Goal: Information Seeking & Learning: Understand process/instructions

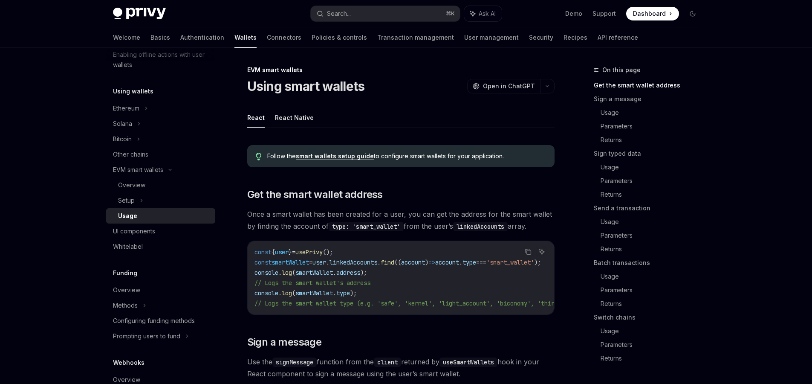
click at [339, 154] on link "smart wallets setup guide" at bounding box center [335, 156] width 78 height 8
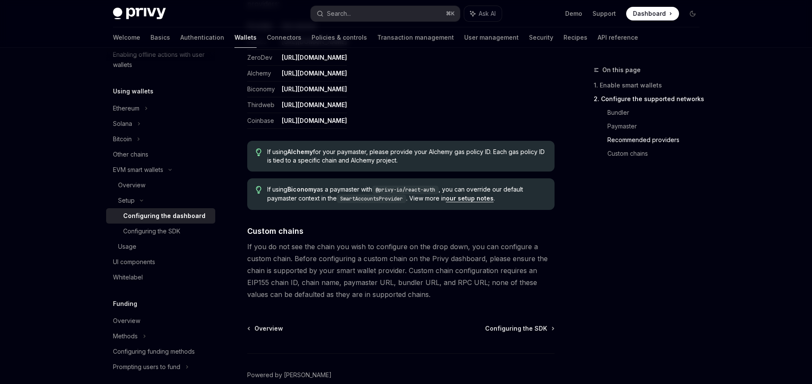
scroll to position [1134, 0]
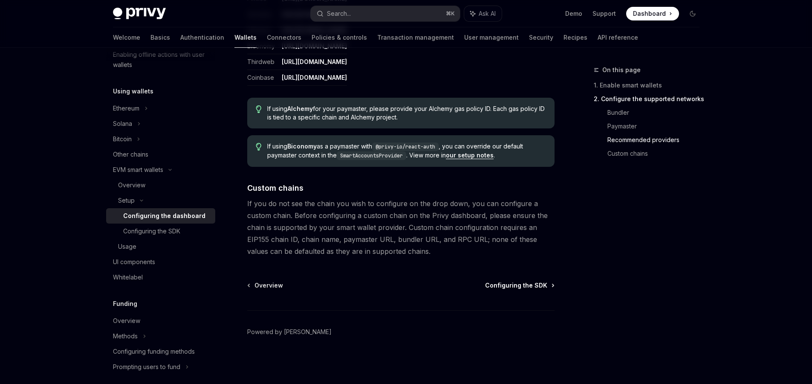
click at [519, 286] on span "Configuring the SDK" at bounding box center [516, 285] width 62 height 9
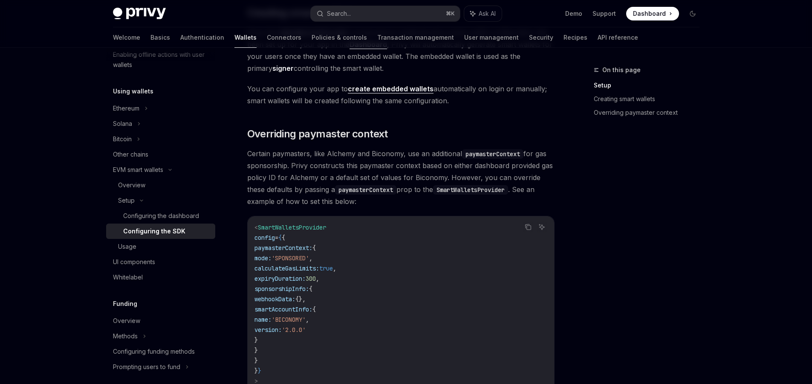
scroll to position [623, 0]
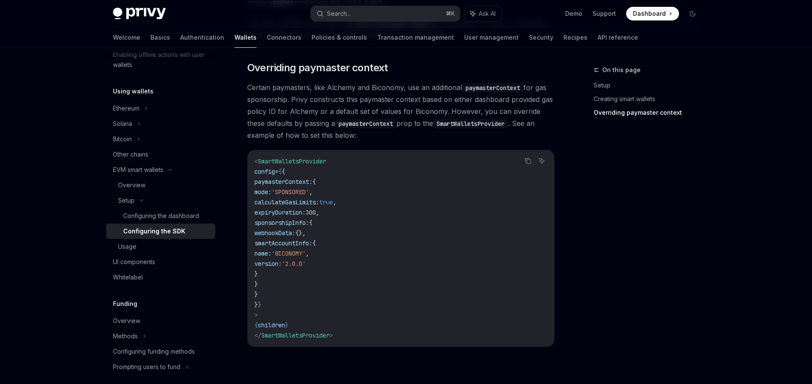
click at [296, 164] on span "SmartWalletsProvider" at bounding box center [292, 161] width 68 height 8
copy span "SmartWalletsProvider"
click at [303, 178] on span "paymasterContext:" at bounding box center [284, 182] width 58 height 8
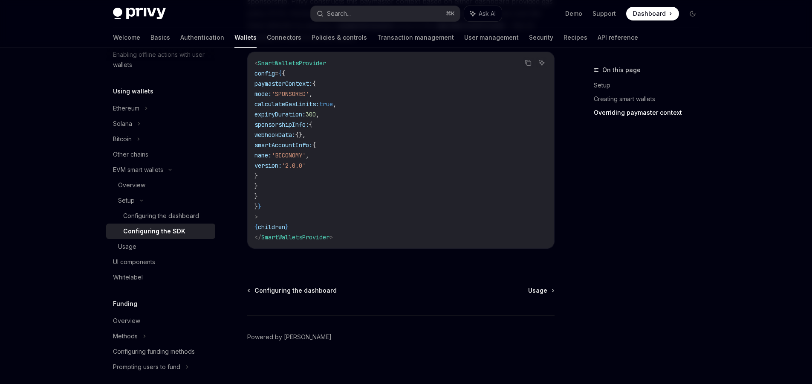
scroll to position [720, 0]
click at [535, 290] on span "Usage" at bounding box center [537, 292] width 19 height 9
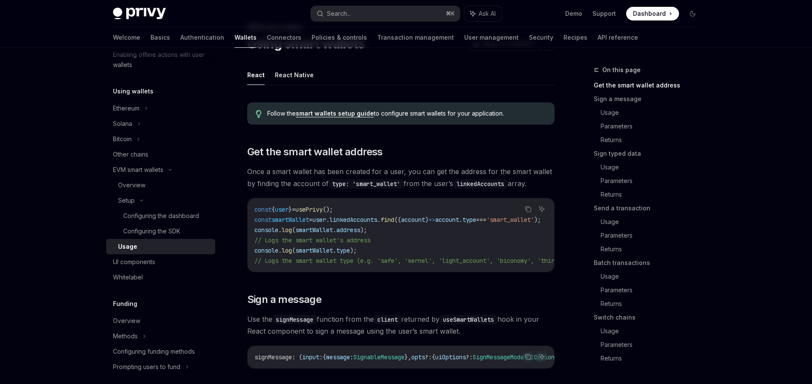
scroll to position [42, 0]
click at [334, 115] on link "smart wallets setup guide" at bounding box center [335, 114] width 78 height 8
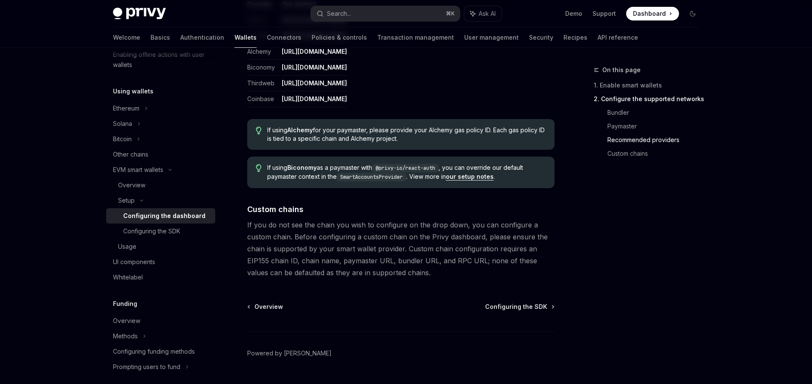
scroll to position [1115, 0]
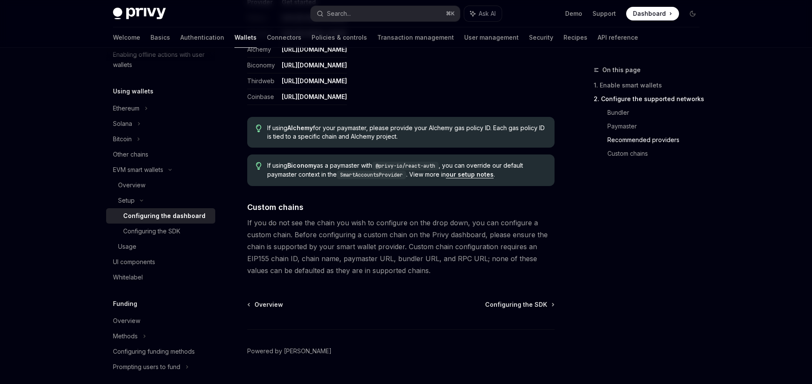
click at [478, 177] on link "our setup notes" at bounding box center [470, 175] width 48 height 8
type textarea "*"
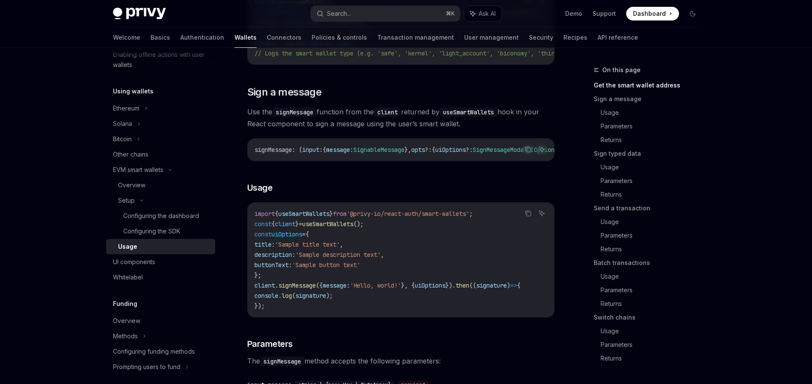
scroll to position [235, 0]
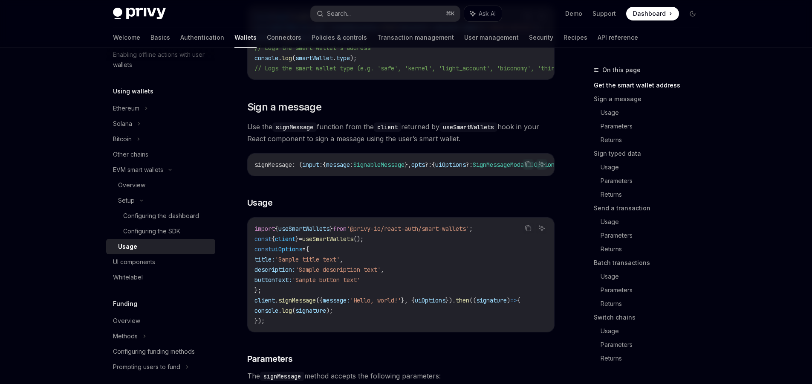
click at [275, 243] on span "{" at bounding box center [273, 239] width 3 height 8
click at [284, 243] on span "client" at bounding box center [285, 239] width 20 height 8
copy span "client"
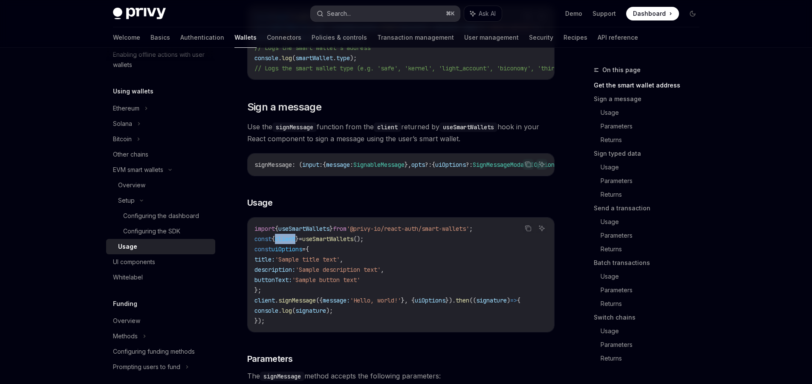
click at [336, 12] on div "Search..." at bounding box center [339, 14] width 24 height 10
click at [370, 16] on button "Search... ⌘ K" at bounding box center [385, 13] width 149 height 15
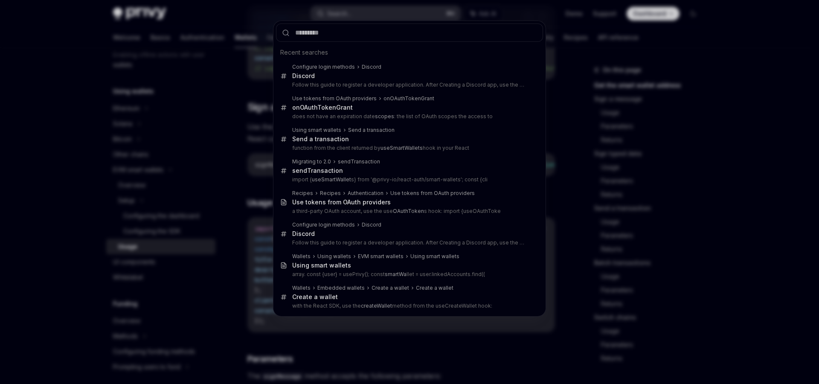
type input "**********"
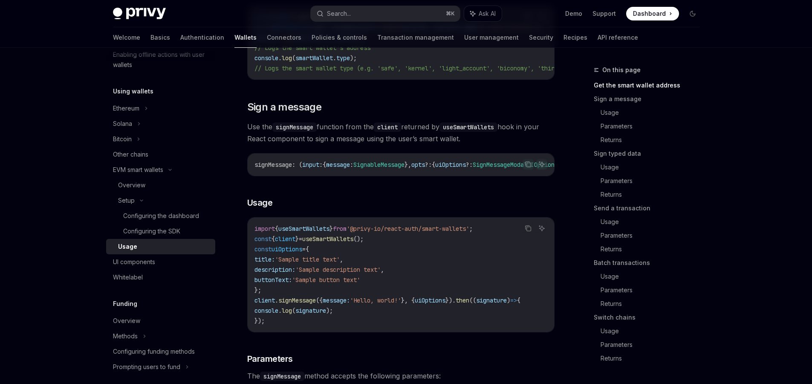
type textarea "*"
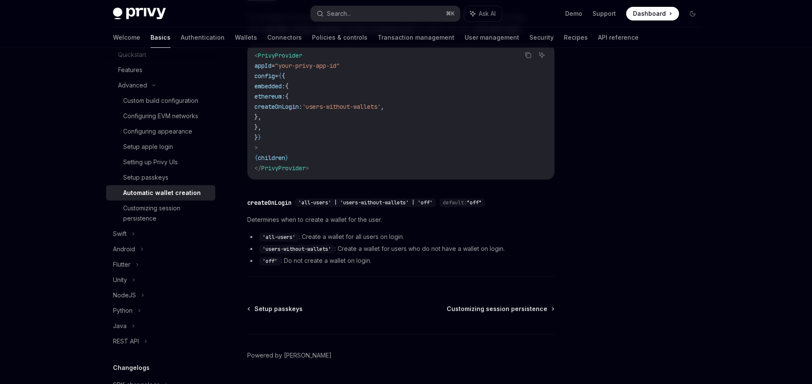
scroll to position [177, 0]
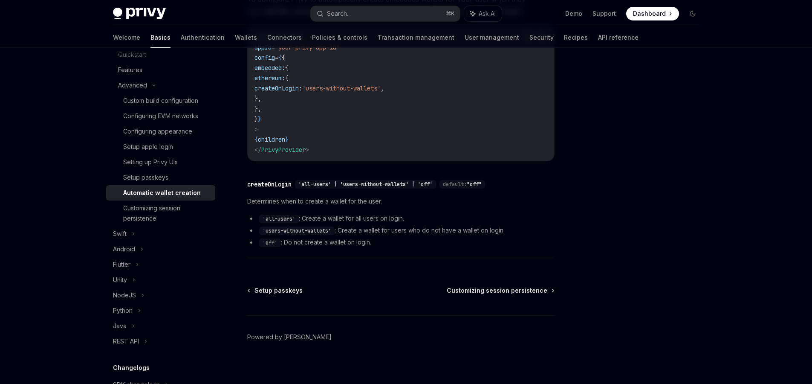
click at [291, 201] on span "Determines when to create a wallet for the user." at bounding box center [400, 201] width 307 height 10
drag, startPoint x: 292, startPoint y: 217, endPoint x: 264, endPoint y: 220, distance: 28.3
click at [264, 220] on code "'all-users'" at bounding box center [279, 218] width 40 height 9
copy code "all-users"
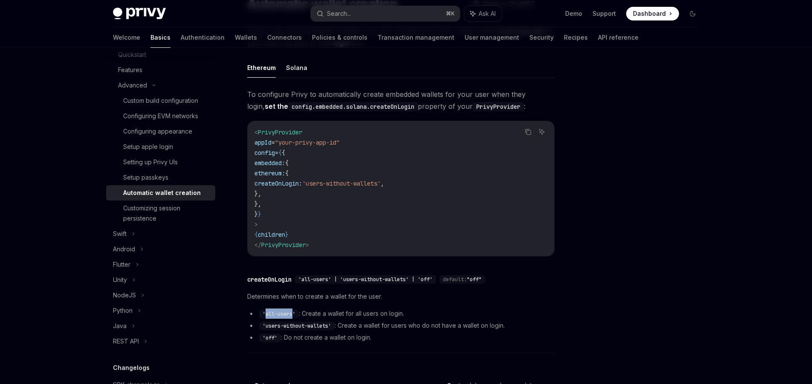
scroll to position [16, 0]
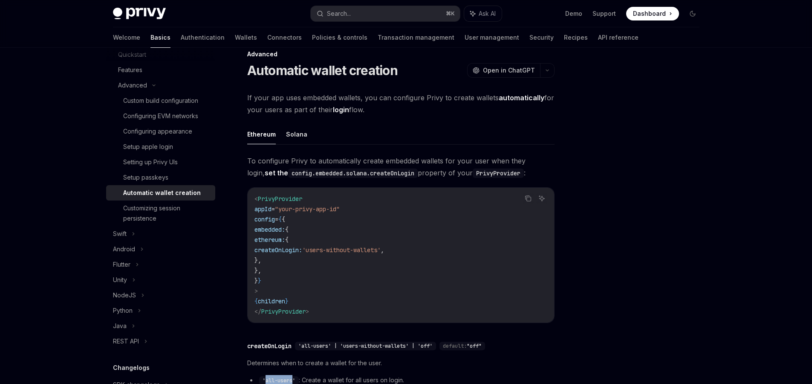
click at [285, 229] on span "embedded:" at bounding box center [270, 230] width 31 height 8
copy span "embedded"
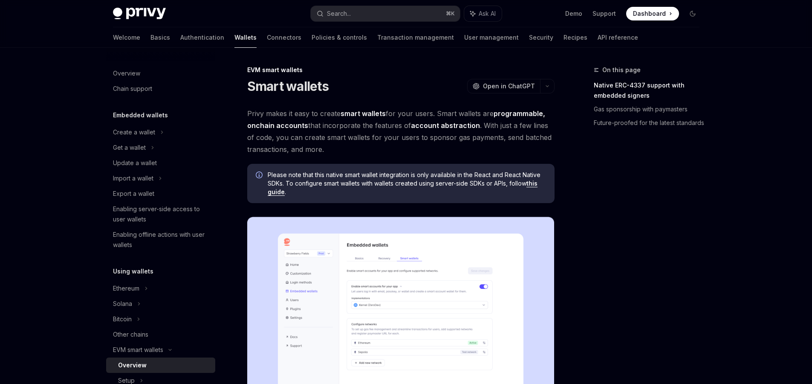
click at [272, 196] on span "Please note that this native smart wallet integration is only available in the …" at bounding box center [407, 184] width 278 height 26
click at [273, 194] on link "this guide" at bounding box center [403, 187] width 270 height 16
type textarea "*"
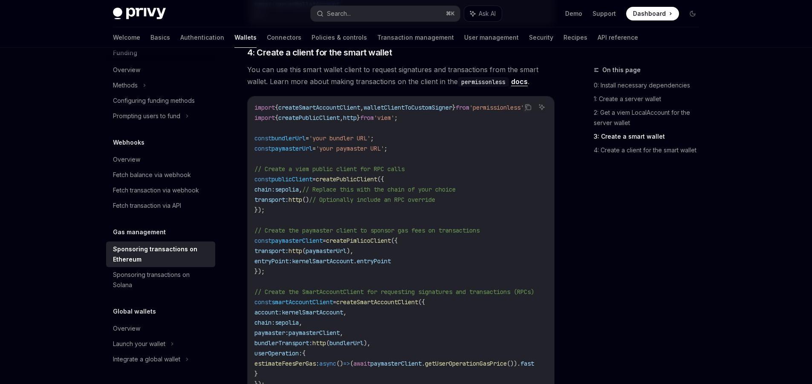
scroll to position [928, 0]
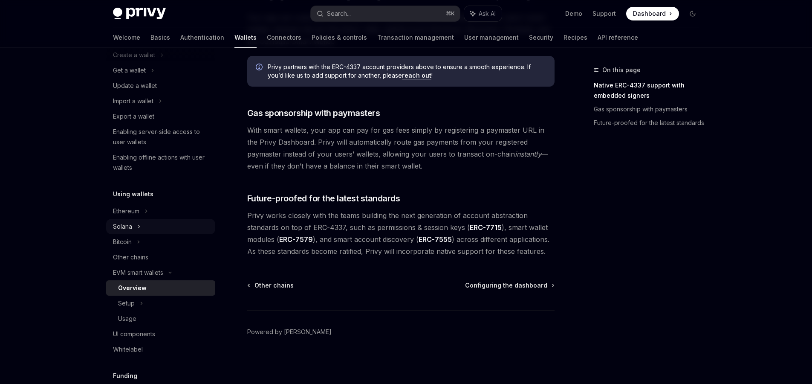
scroll to position [79, 0]
click at [148, 301] on div "Setup" at bounding box center [160, 301] width 109 height 15
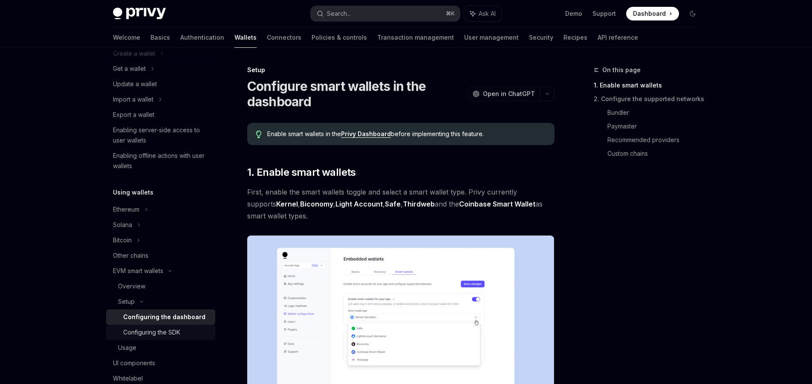
click at [154, 330] on div "Configuring the SDK" at bounding box center [151, 332] width 57 height 10
type textarea "*"
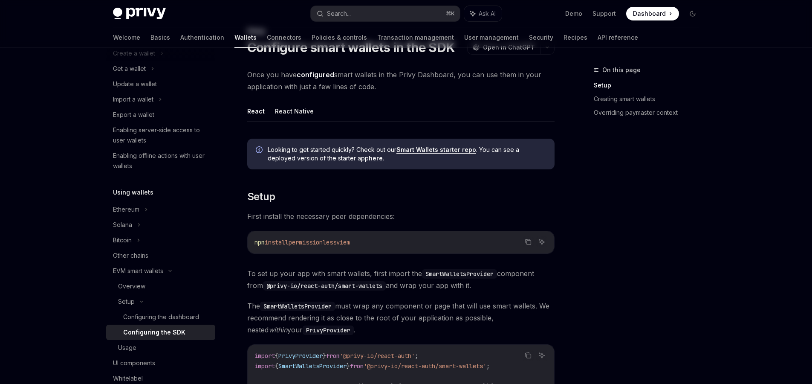
scroll to position [62, 0]
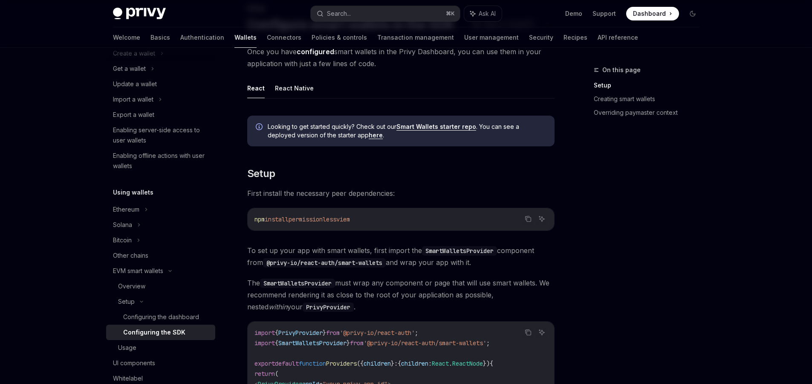
click at [435, 126] on link "Smart Wallets starter repo" at bounding box center [436, 127] width 80 height 8
